Goal: Complete application form

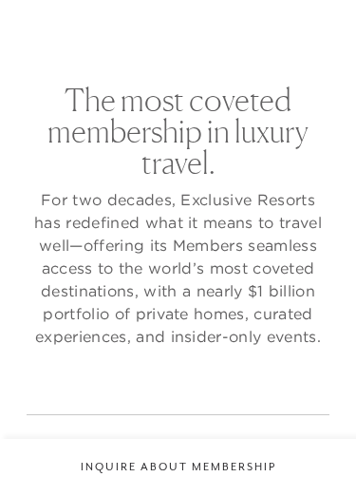
checkbox input "false"
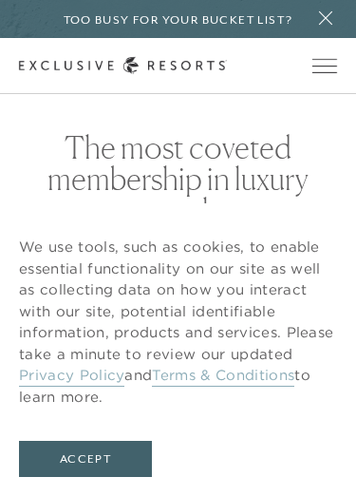
click at [115, 459] on button "Accept" at bounding box center [85, 459] width 133 height 36
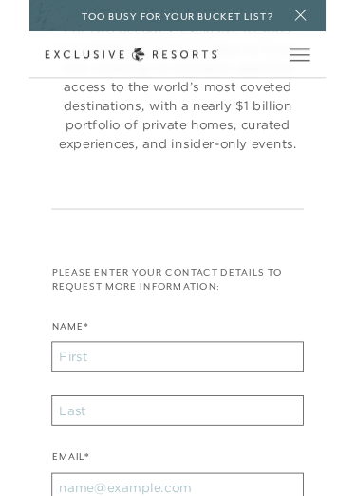
scroll to position [210, 0]
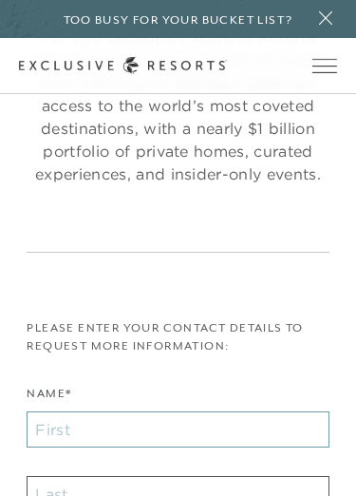
click at [244, 445] on input "Name*" at bounding box center [178, 429] width 302 height 36
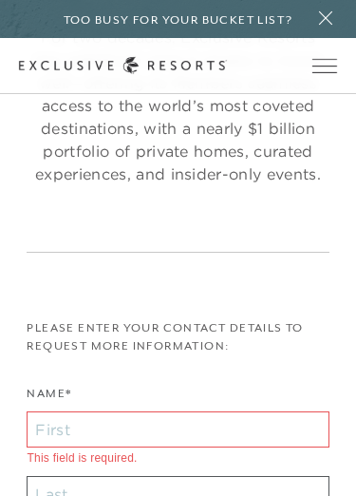
scroll to position [391, 0]
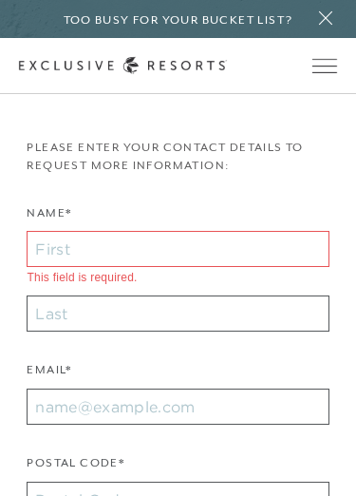
type input "[PERSON_NAME]"
type input "stockton"
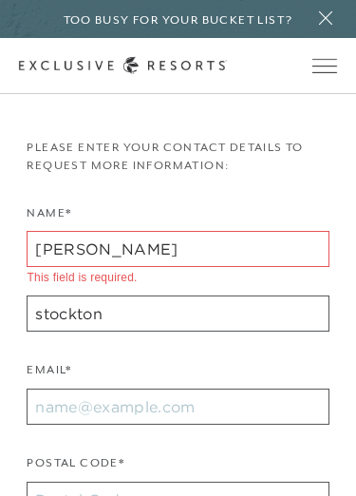
type input "08021"
type input "[EMAIL_ADDRESS][DOMAIN_NAME]"
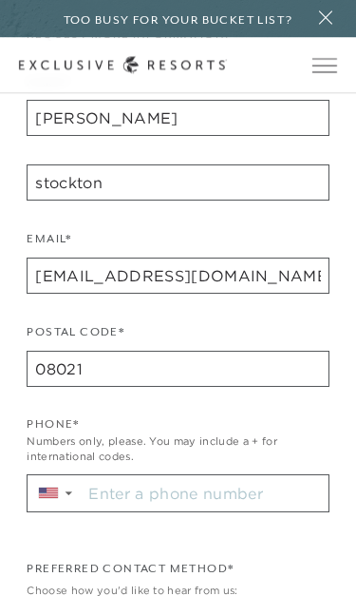
scroll to position [561, 0]
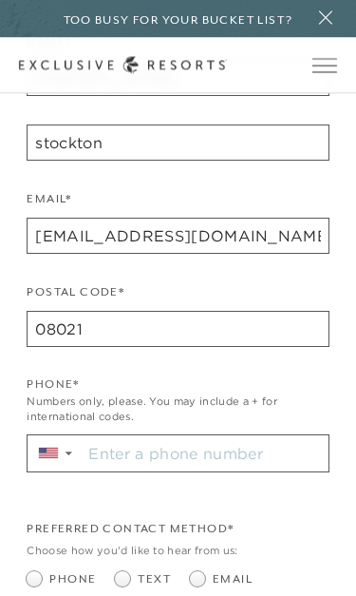
click at [124, 495] on label "Text" at bounding box center [143, 580] width 56 height 18
radio input "true"
click at [194, 463] on input "Stay in the know. Sign up for sms updates for the latest club news Sign up to g…" at bounding box center [205, 453] width 246 height 36
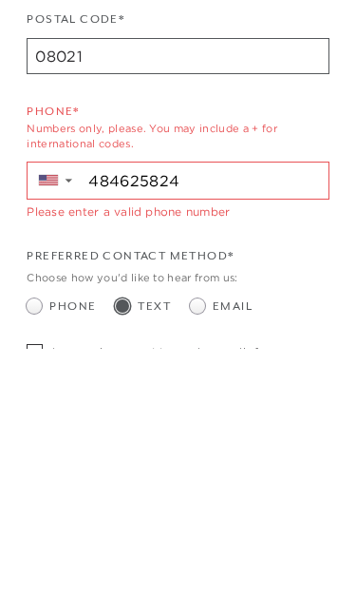
type input "[PHONE_NUMBER]"
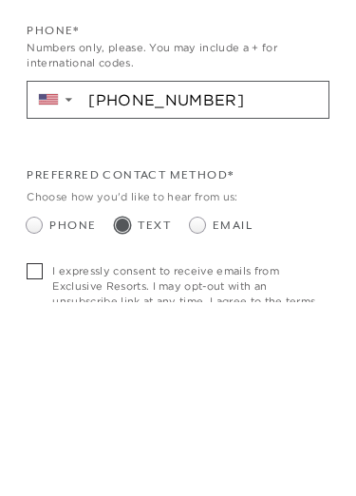
click at [44, 458] on span at bounding box center [40, 466] width 26 height 16
checkbox input "true"
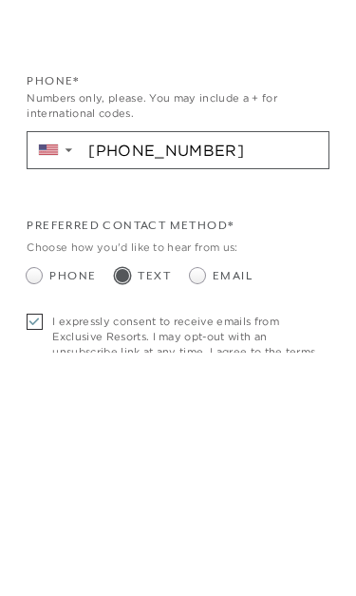
scroll to position [915, 0]
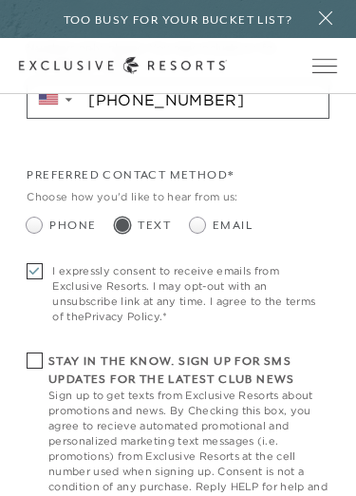
click at [55, 361] on h6 "Stay in the know. Sign up for sms updates for the latest club news" at bounding box center [188, 370] width 281 height 36
checkbox input "true"
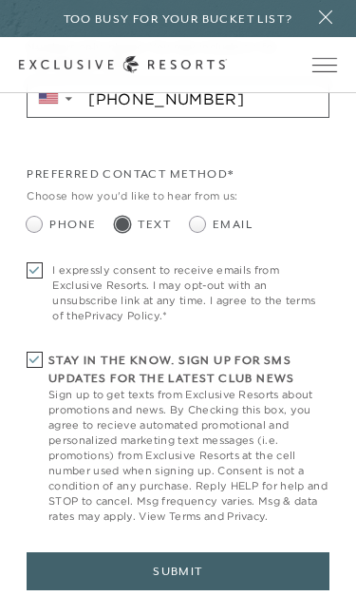
scroll to position [916, 0]
click at [193, 495] on button "Submit" at bounding box center [178, 571] width 302 height 38
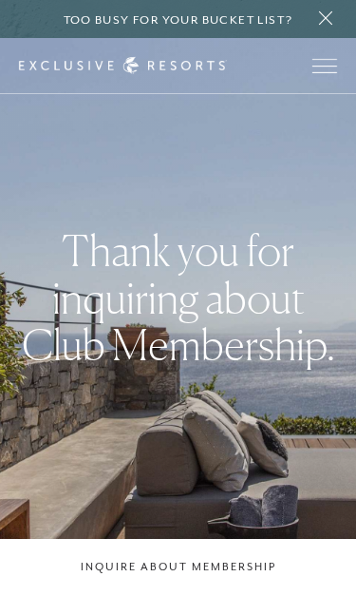
click at [335, 22] on icon at bounding box center [326, 17] width 27 height 15
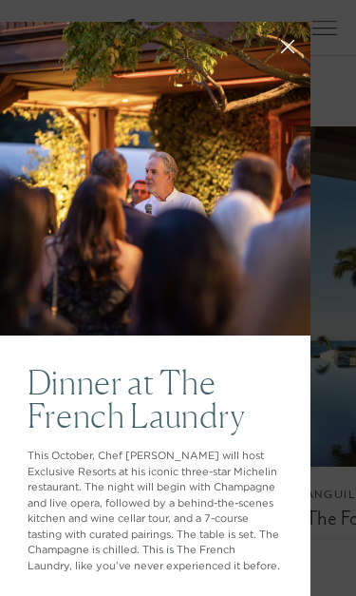
scroll to position [0, 25]
click at [304, 52] on button at bounding box center [288, 45] width 46 height 46
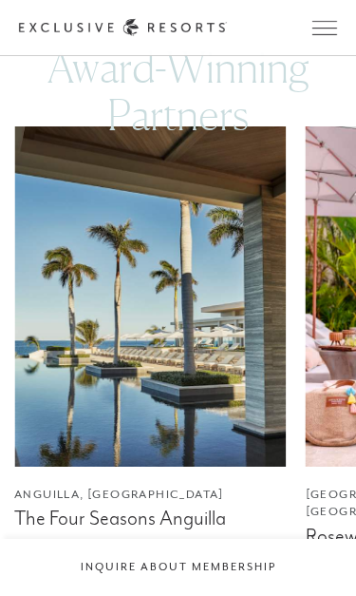
click at [284, 396] on img at bounding box center [150, 296] width 273 height 340
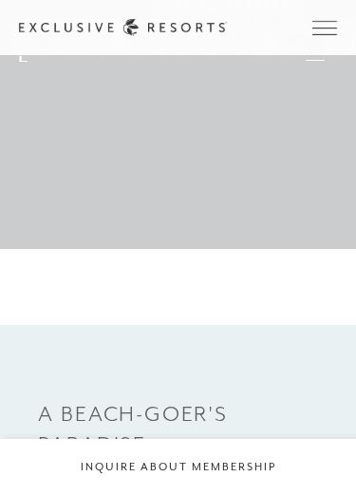
scroll to position [232, 0]
